Goal: Information Seeking & Learning: Learn about a topic

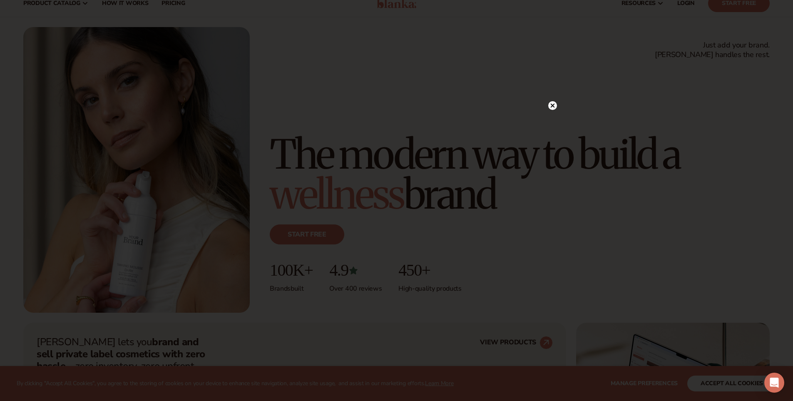
scroll to position [31, 0]
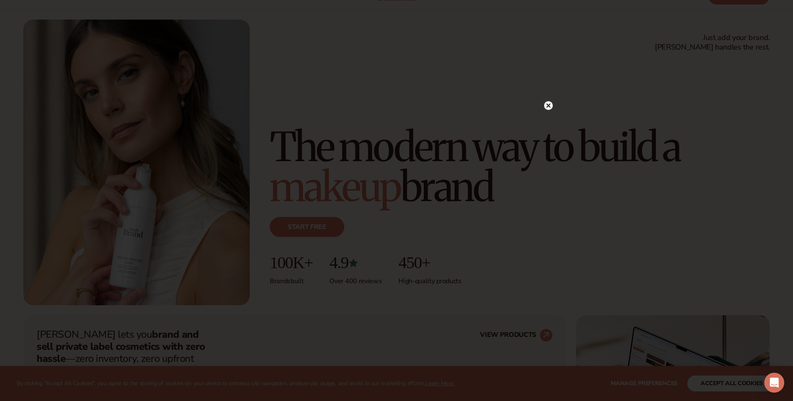
click at [551, 104] on circle at bounding box center [548, 105] width 9 height 9
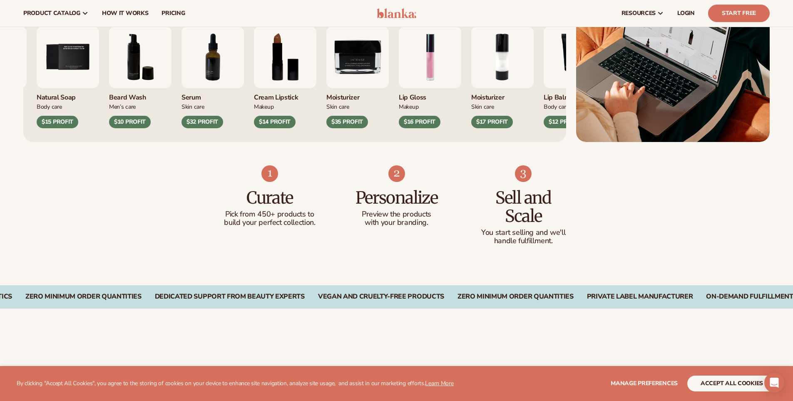
scroll to position [303, 0]
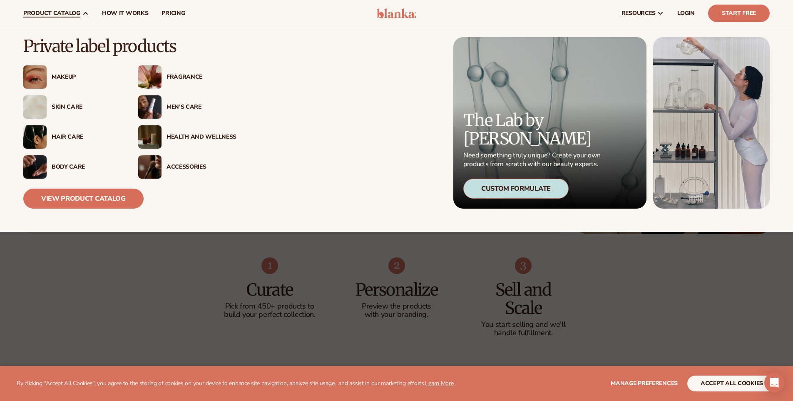
click at [193, 79] on div "Fragrance" at bounding box center [201, 77] width 70 height 7
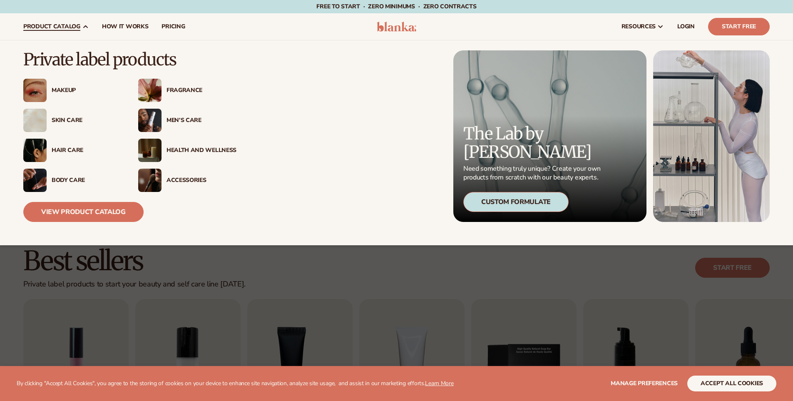
click at [185, 121] on div "Men’s Care" at bounding box center [201, 120] width 70 height 7
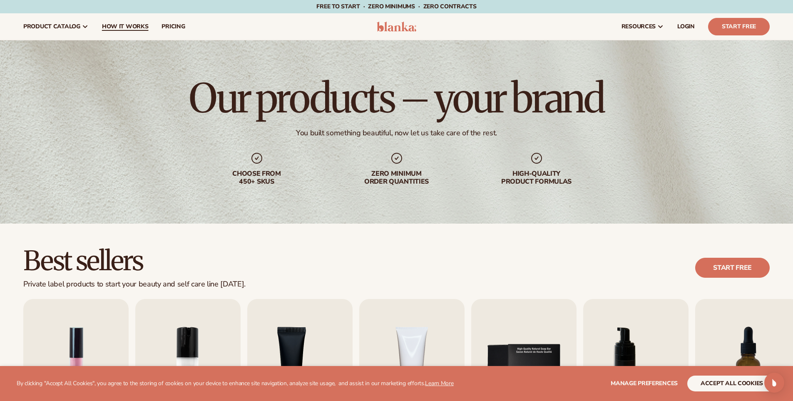
click at [116, 24] on span "How It Works" at bounding box center [125, 26] width 47 height 7
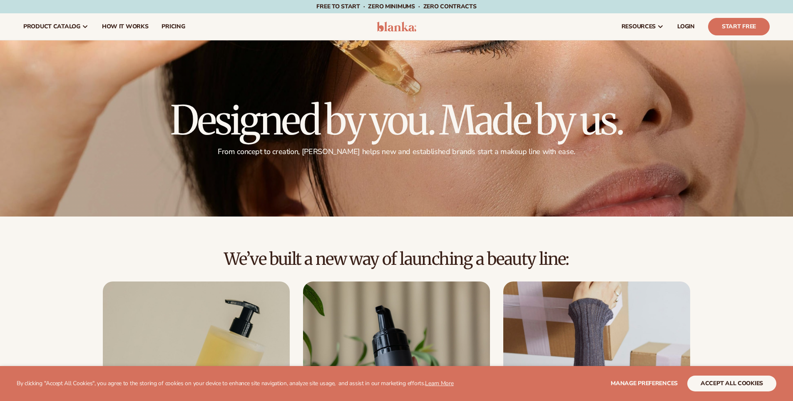
click at [166, 25] on span "pricing" at bounding box center [172, 26] width 23 height 7
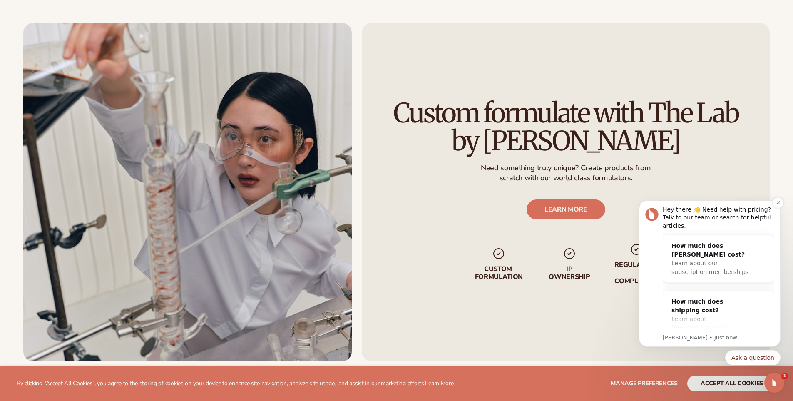
scroll to position [979, 0]
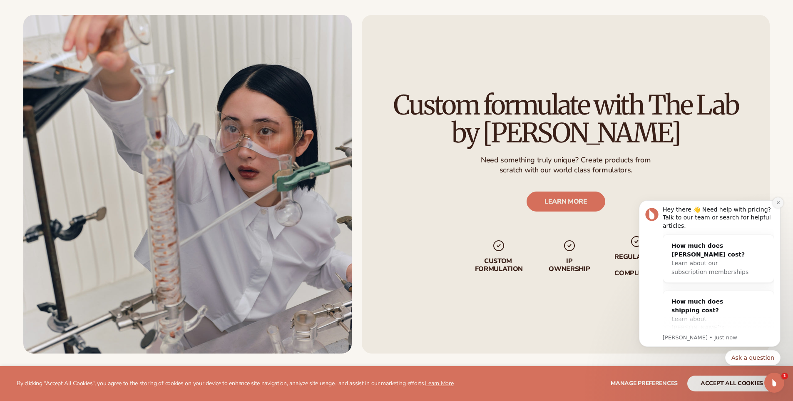
click at [776, 201] on icon "Dismiss notification" at bounding box center [778, 202] width 5 height 5
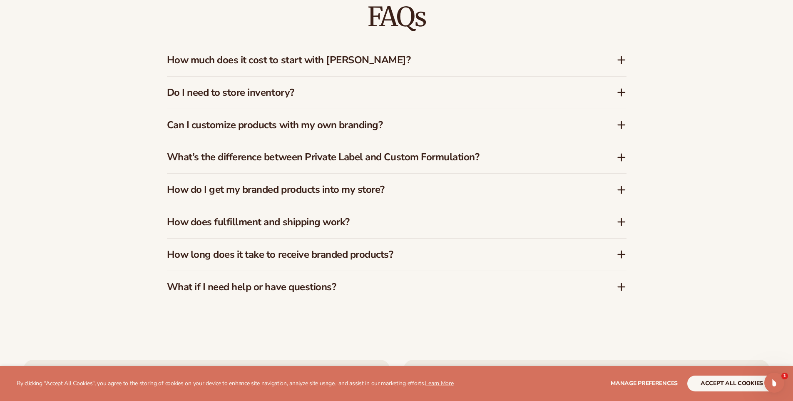
scroll to position [1365, 0]
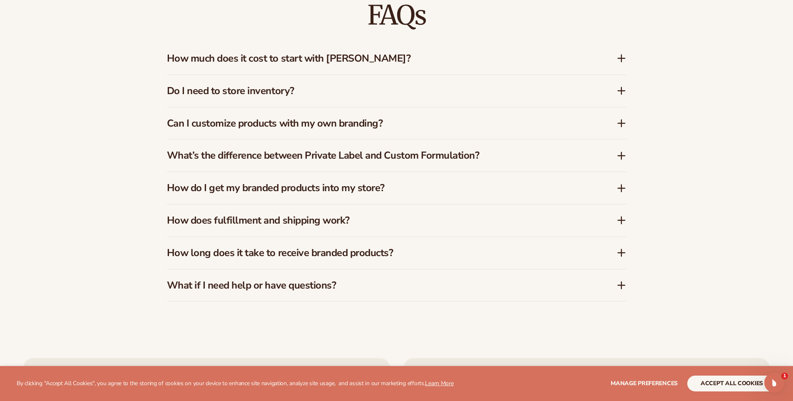
click at [276, 57] on h3 "How much does it cost to start with Blanka?" at bounding box center [379, 58] width 424 height 12
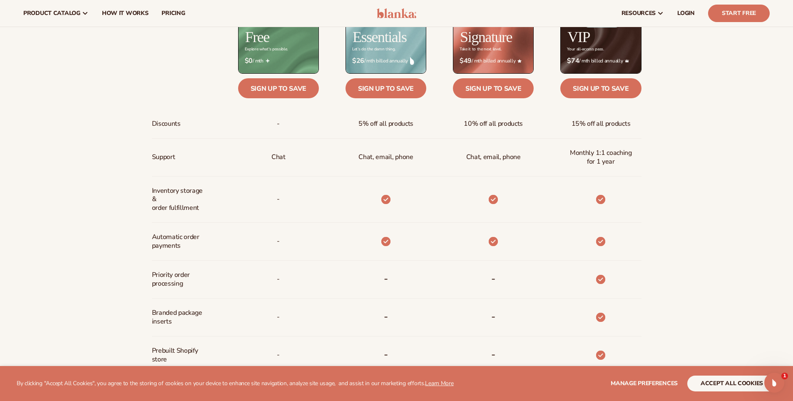
scroll to position [396, 0]
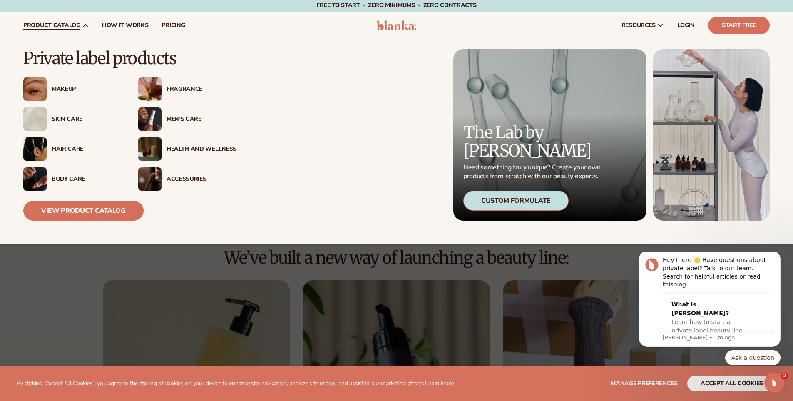
click at [65, 26] on span "product catalog" at bounding box center [51, 25] width 57 height 7
click at [184, 117] on div "Men’s Care" at bounding box center [201, 119] width 70 height 7
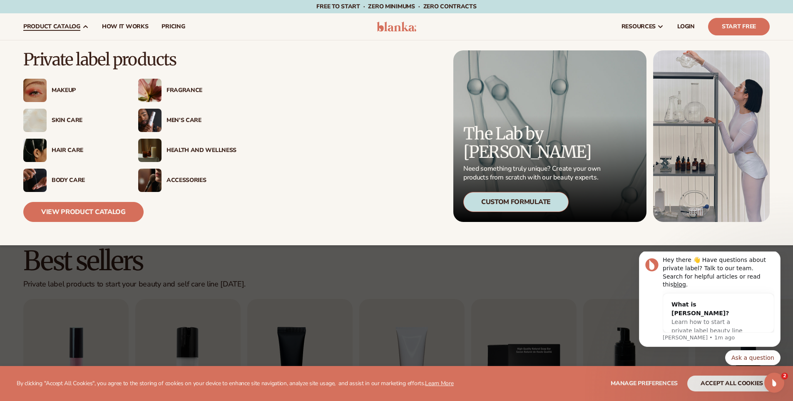
click at [519, 203] on div "Custom Formulate" at bounding box center [515, 202] width 105 height 20
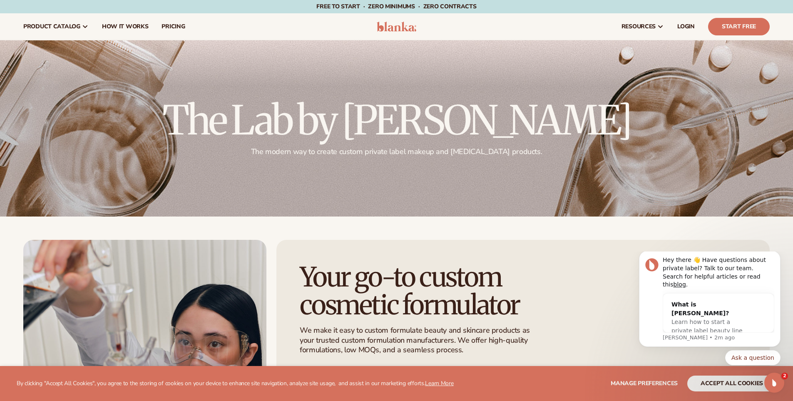
click at [414, 29] on img at bounding box center [397, 27] width 40 height 10
